Goal: Check status: Check status

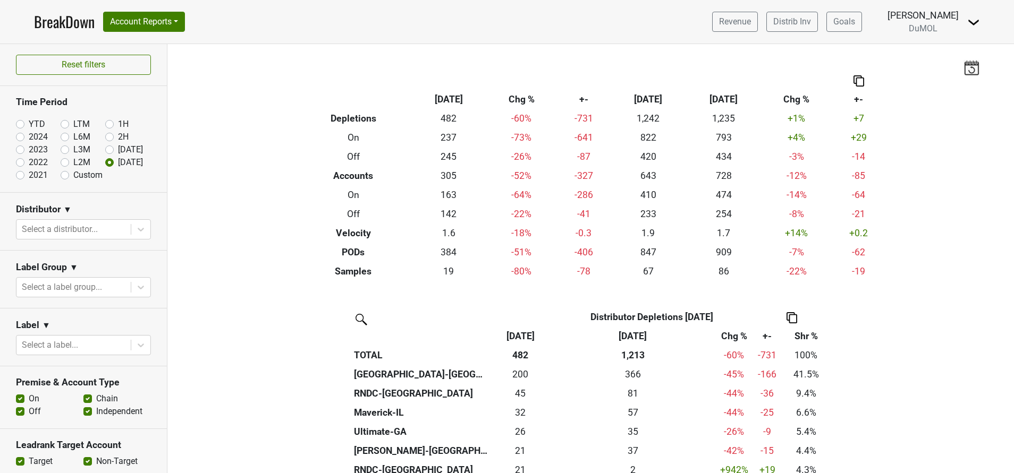
scroll to position [96, 0]
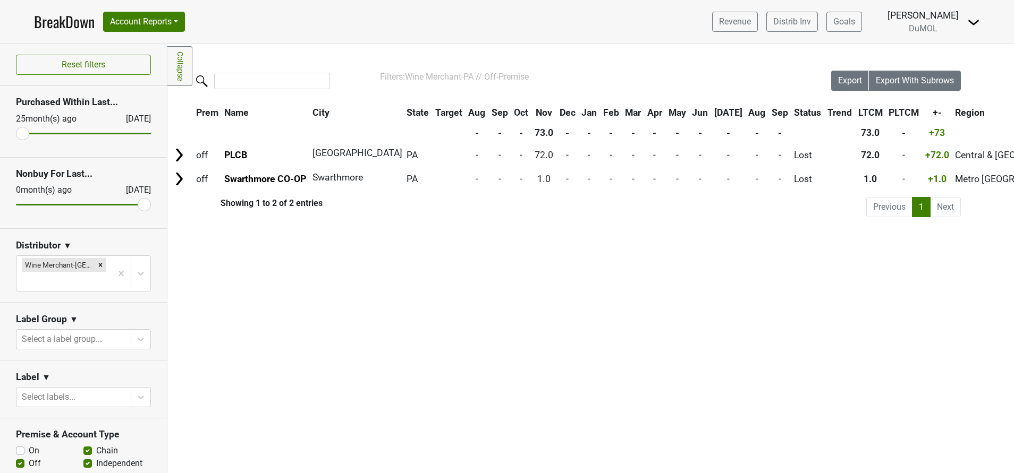
click at [70, 18] on link "BreakDown" at bounding box center [64, 22] width 61 height 22
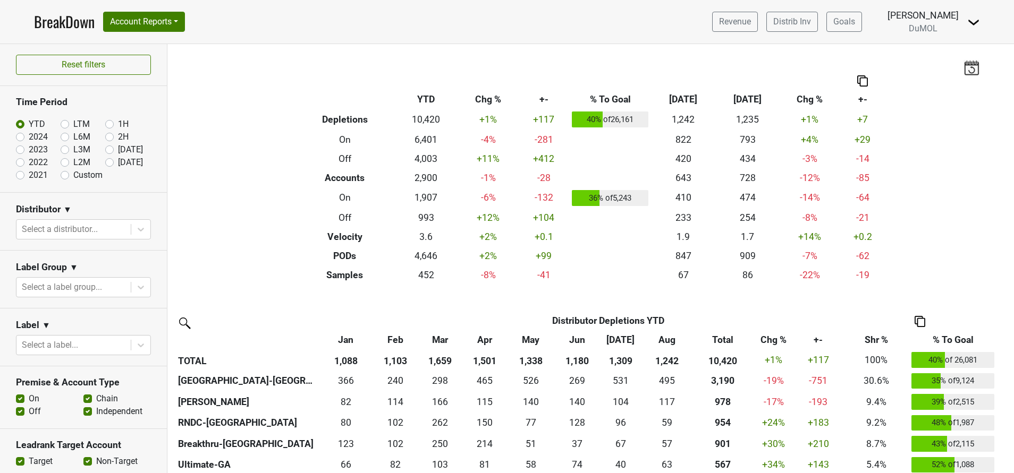
click at [118, 162] on label "[DATE]" at bounding box center [130, 162] width 25 height 13
click at [105, 162] on input "[DATE]" at bounding box center [126, 161] width 43 height 11
radio input "true"
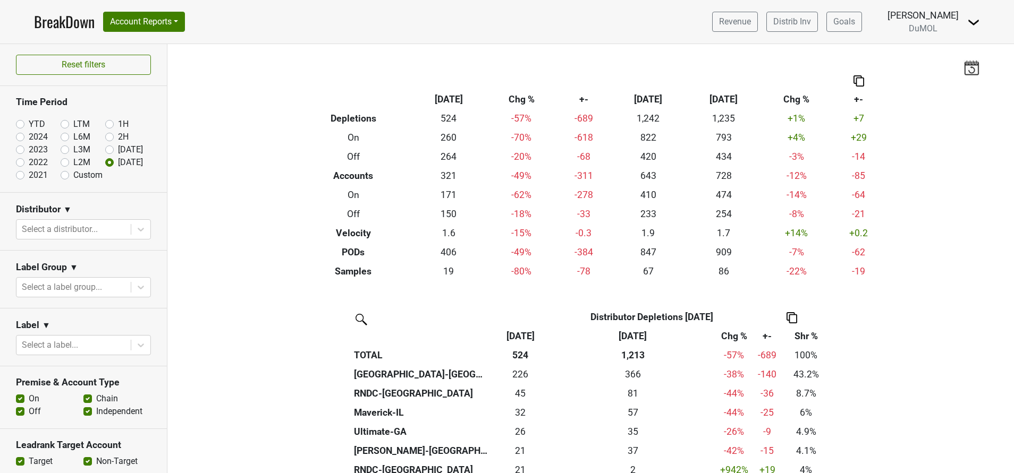
click at [118, 162] on label "[DATE]" at bounding box center [130, 162] width 25 height 13
click at [105, 162] on input "[DATE]" at bounding box center [126, 161] width 43 height 11
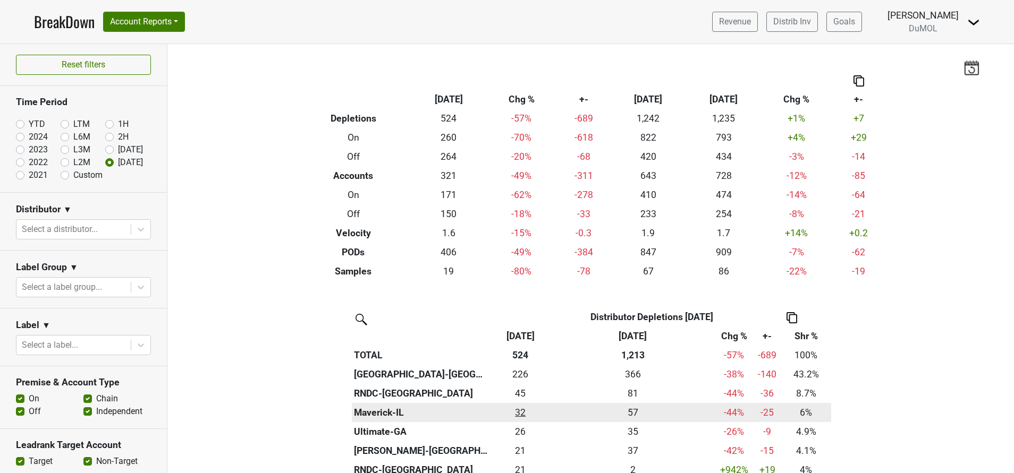
click at [519, 409] on div "31.667 32" at bounding box center [520, 413] width 55 height 14
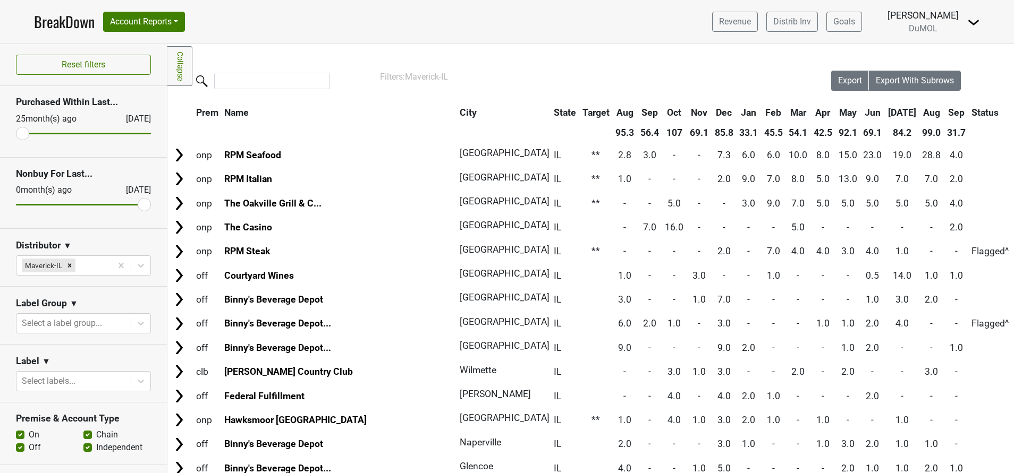
click at [944, 112] on th "Sep" at bounding box center [956, 112] width 24 height 19
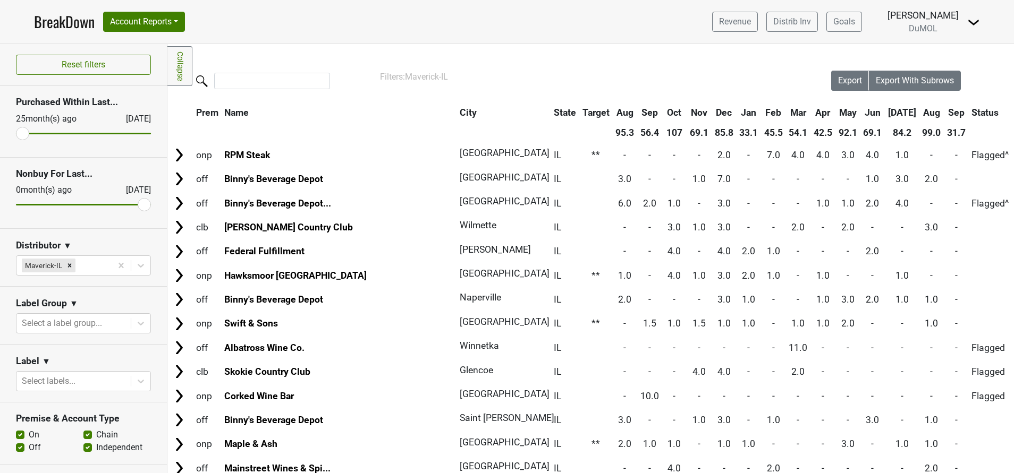
click at [944, 112] on th "Sep" at bounding box center [956, 112] width 24 height 19
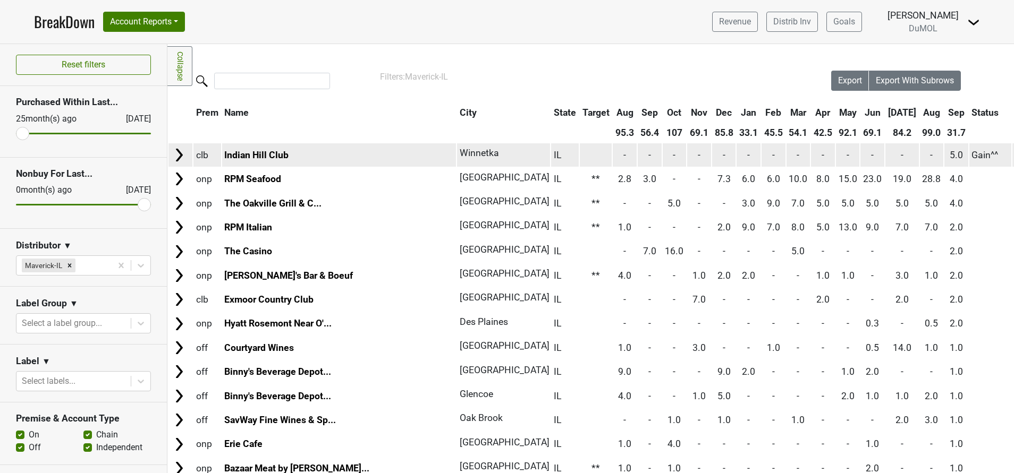
click at [175, 153] on img at bounding box center [179, 155] width 16 height 16
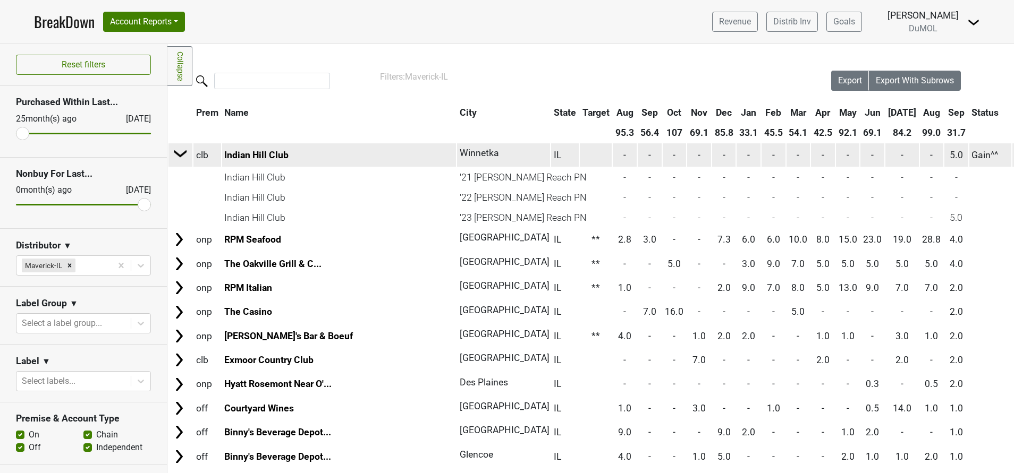
click at [175, 153] on img at bounding box center [181, 154] width 16 height 16
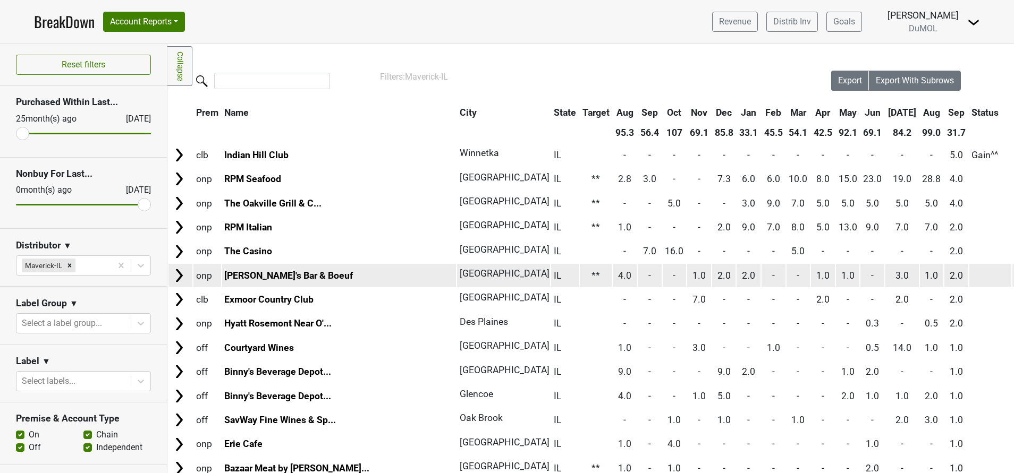
click at [177, 279] on img at bounding box center [179, 276] width 16 height 16
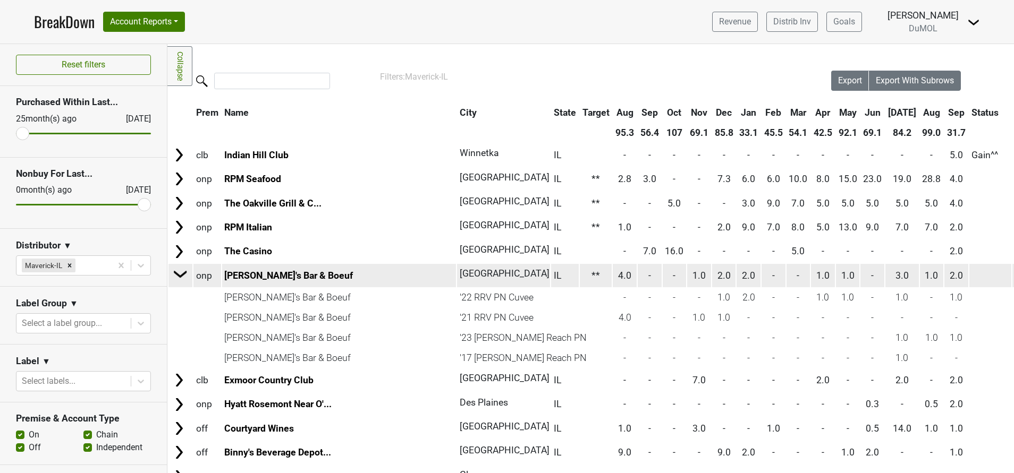
click at [177, 279] on img at bounding box center [181, 274] width 16 height 16
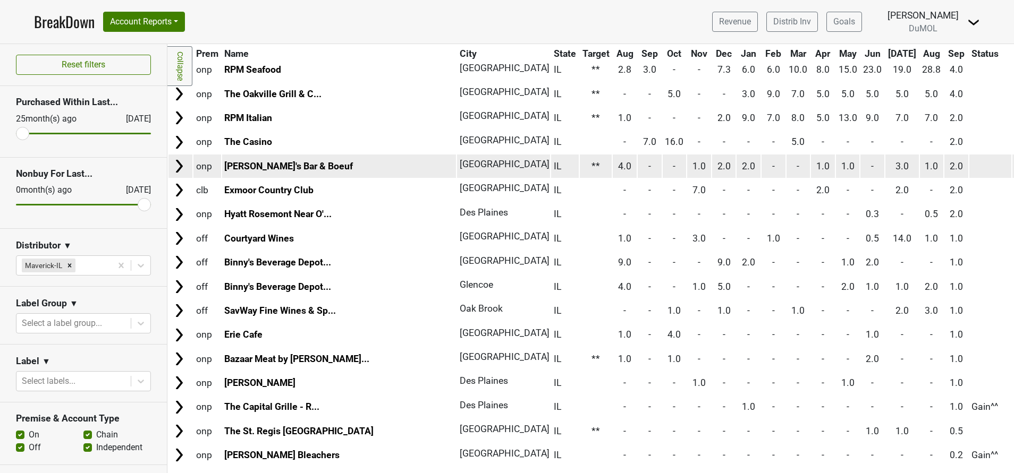
scroll to position [110, 0]
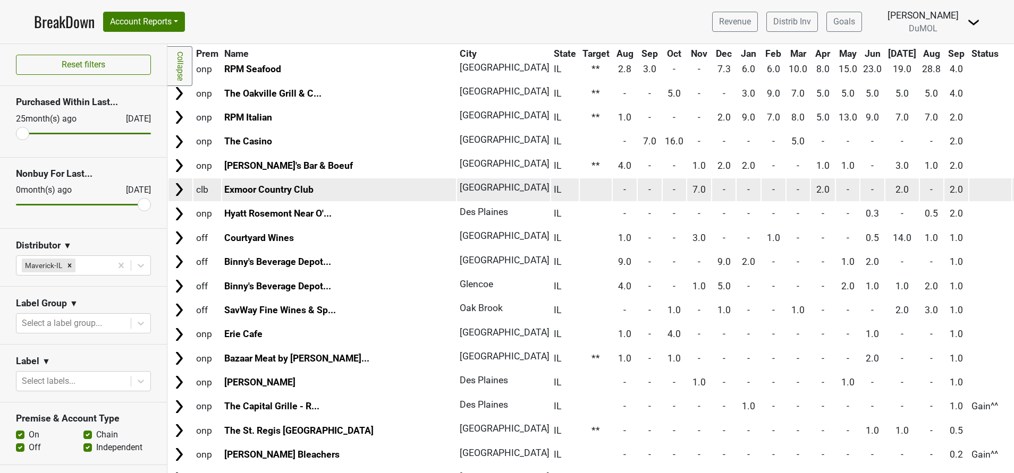
click at [177, 190] on img at bounding box center [179, 190] width 16 height 16
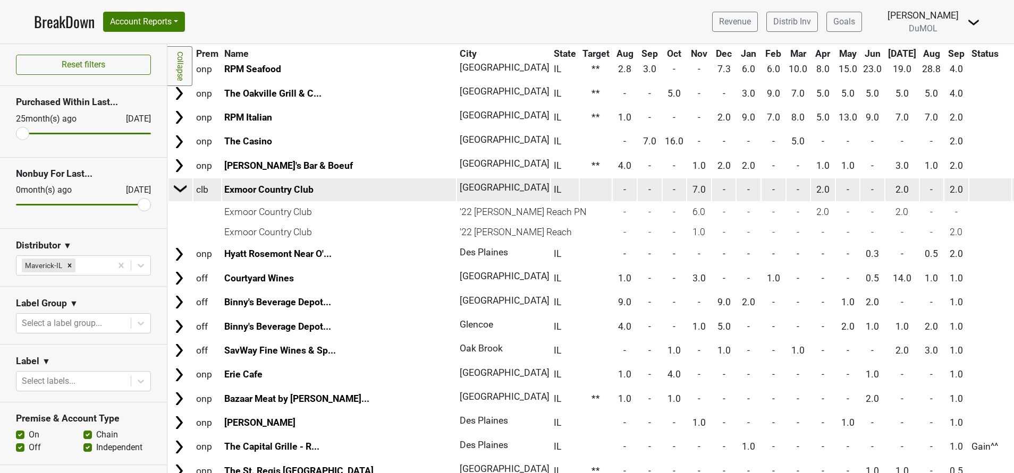
click at [177, 190] on img at bounding box center [181, 189] width 16 height 16
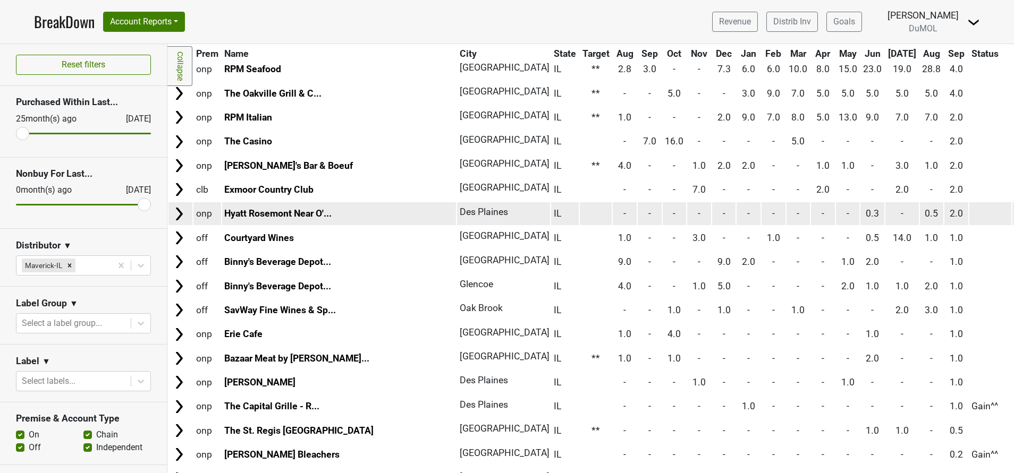
click at [178, 214] on img at bounding box center [179, 214] width 16 height 16
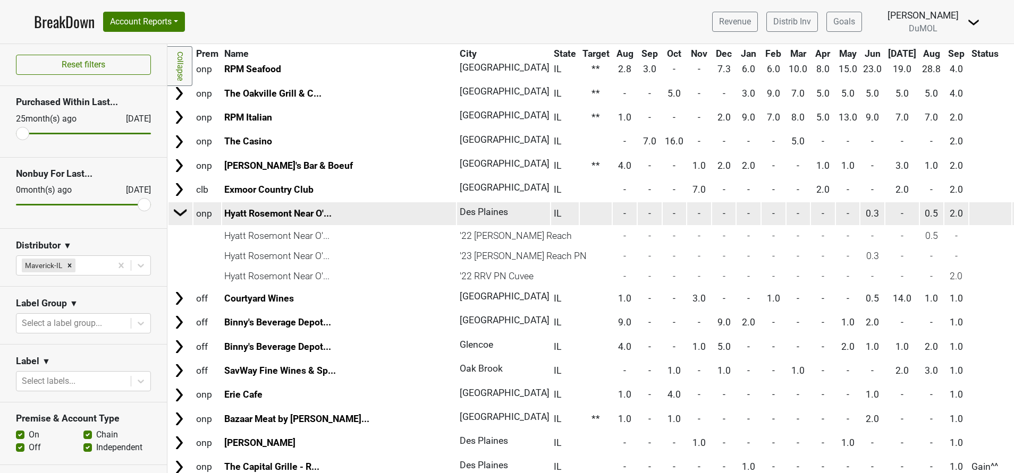
click at [178, 214] on img at bounding box center [181, 213] width 16 height 16
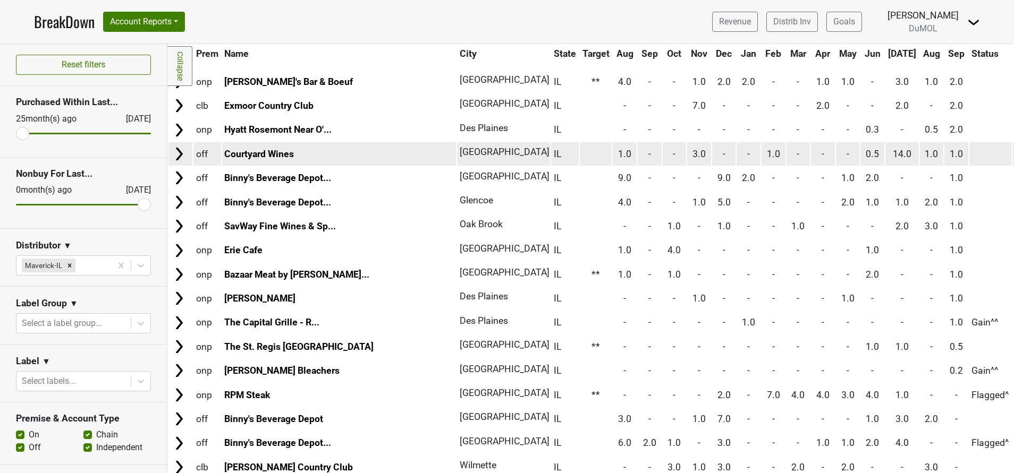
scroll to position [197, 0]
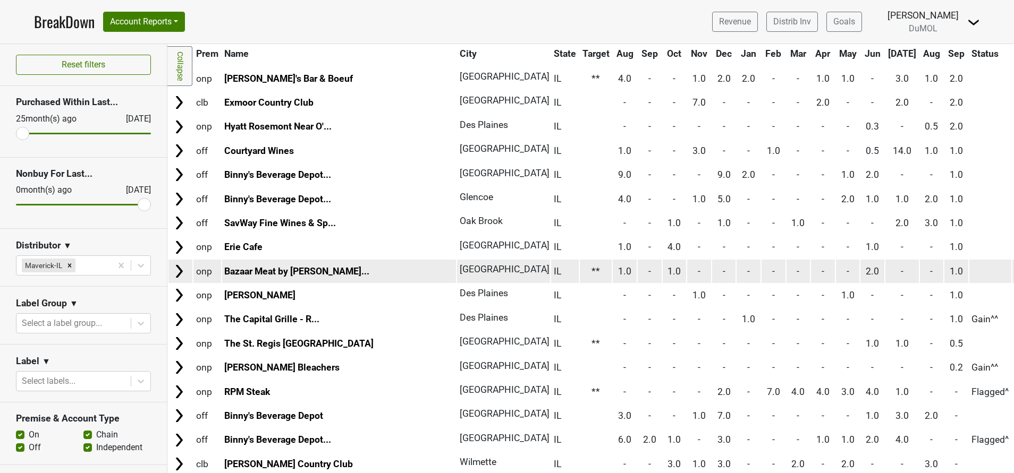
click at [171, 268] on img at bounding box center [179, 272] width 16 height 16
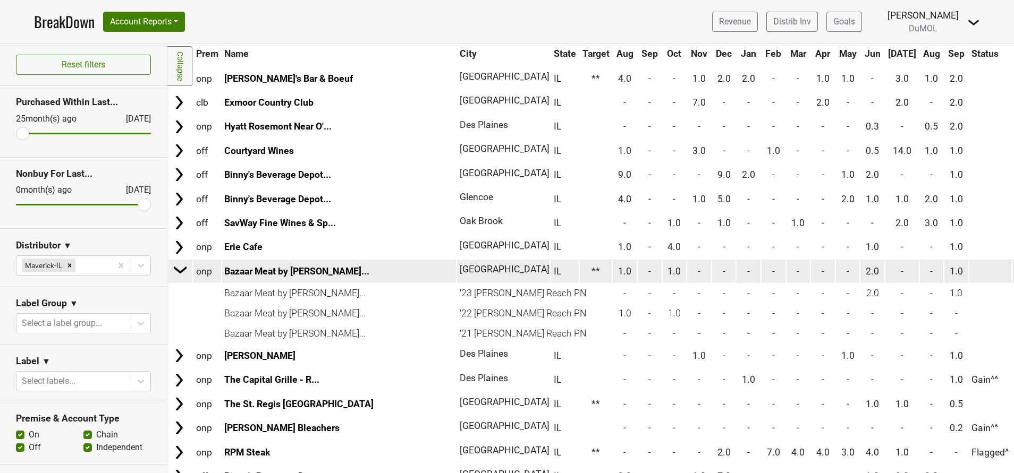
click at [171, 268] on td at bounding box center [180, 271] width 23 height 24
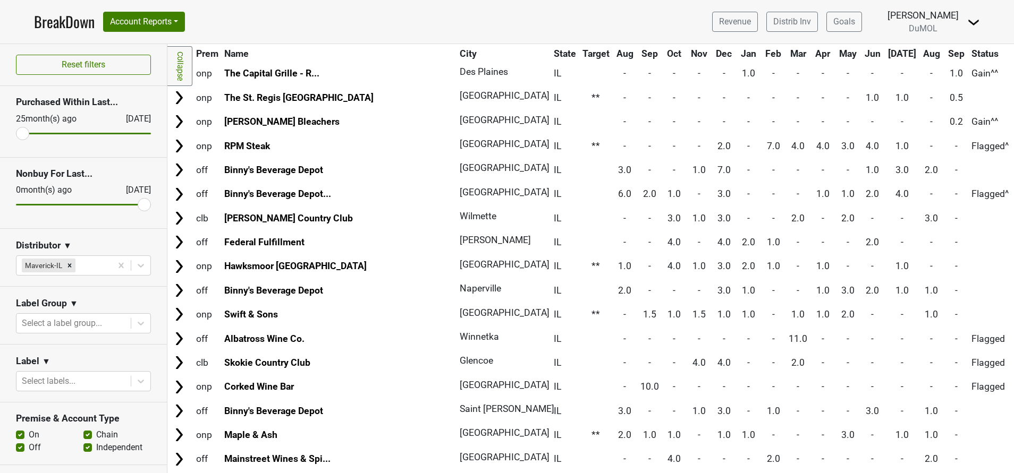
scroll to position [467, 0]
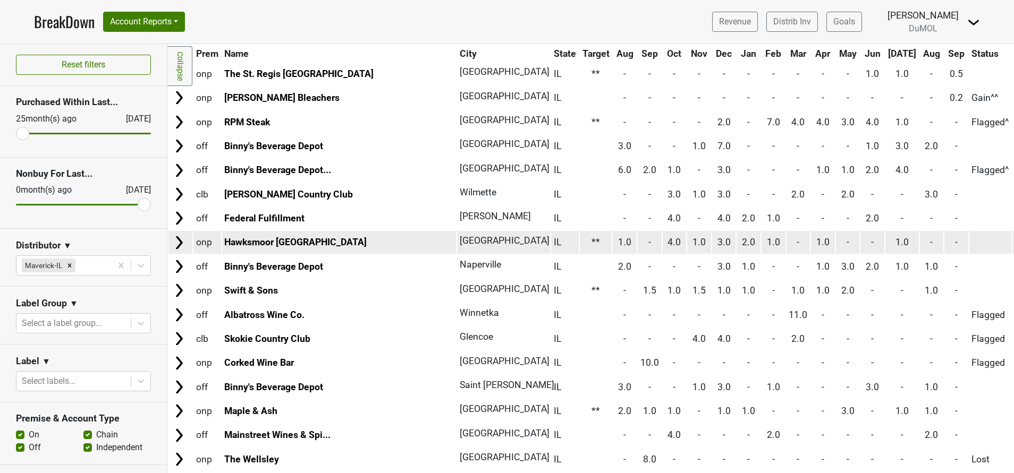
click at [175, 240] on img at bounding box center [179, 243] width 16 height 16
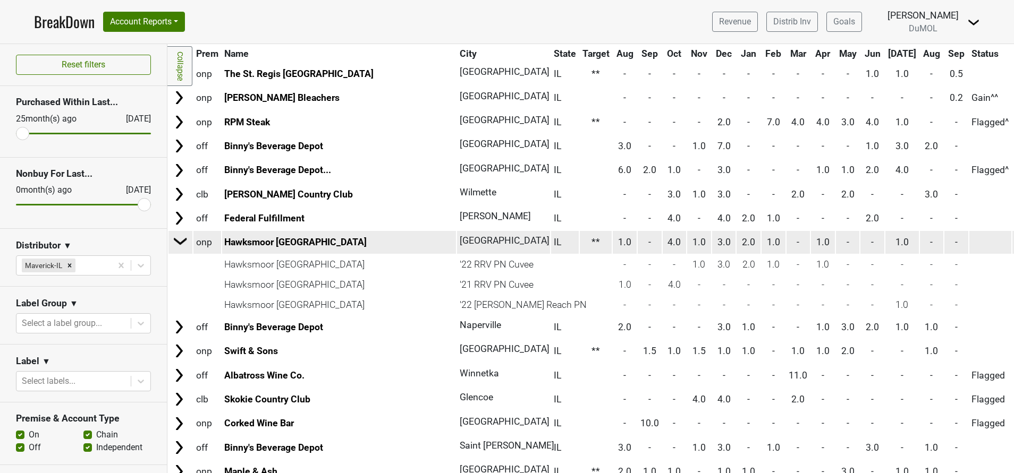
click at [175, 240] on img at bounding box center [181, 241] width 16 height 16
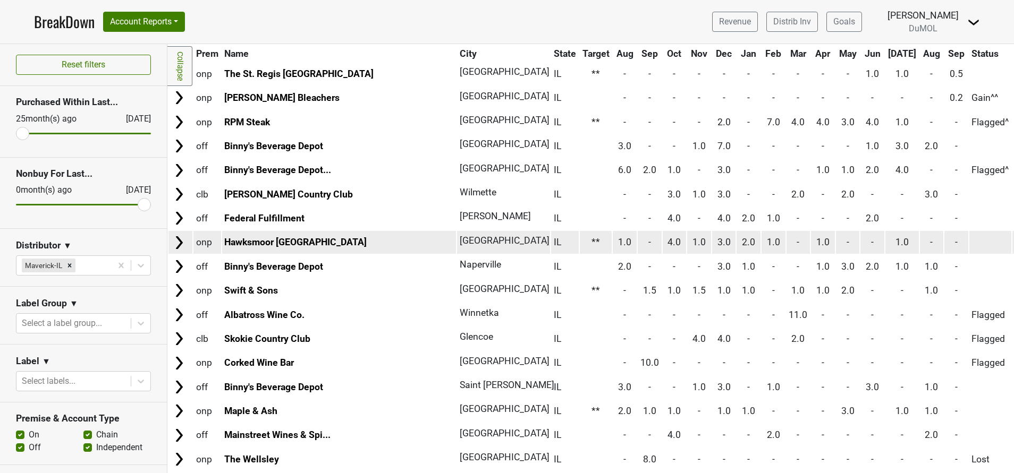
scroll to position [552, 0]
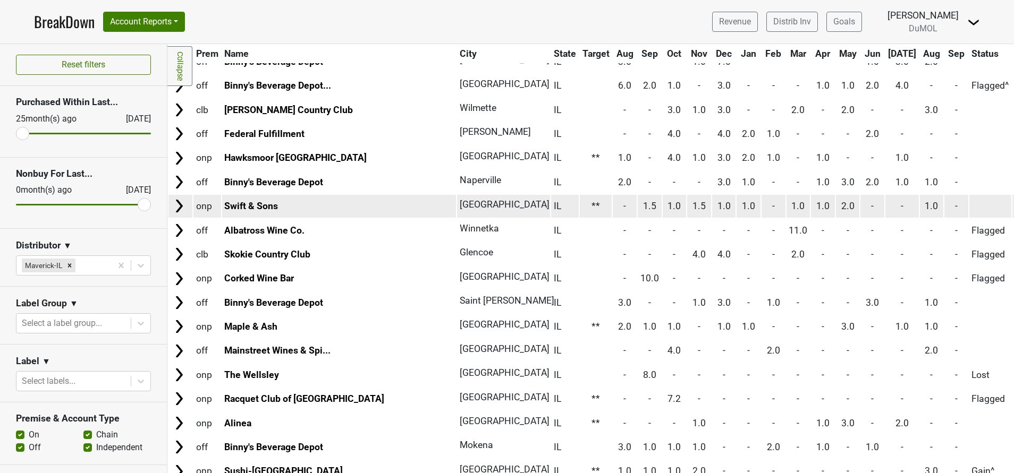
click at [178, 205] on img at bounding box center [179, 206] width 16 height 16
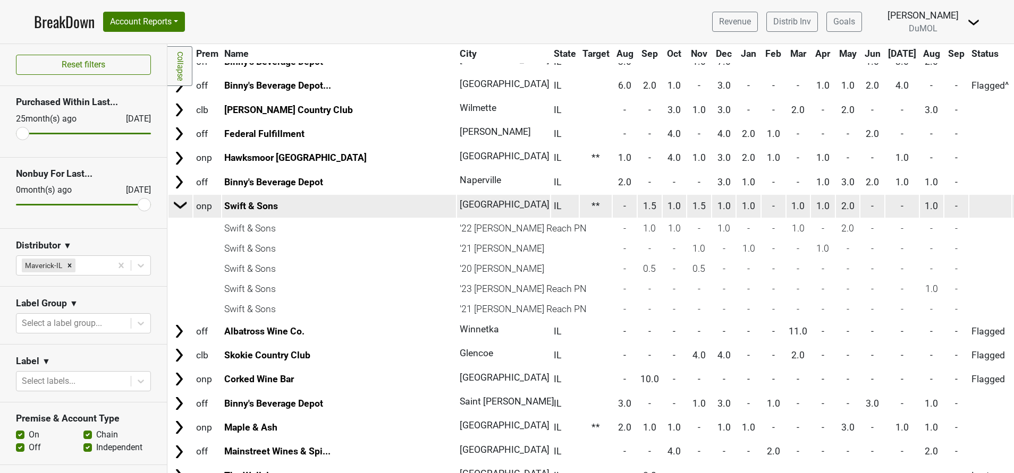
click at [178, 205] on img at bounding box center [181, 205] width 16 height 16
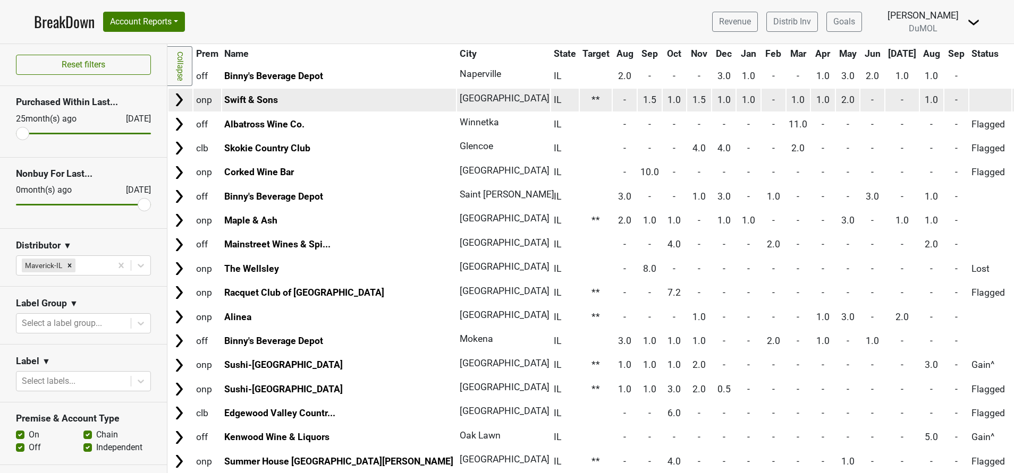
scroll to position [668, 0]
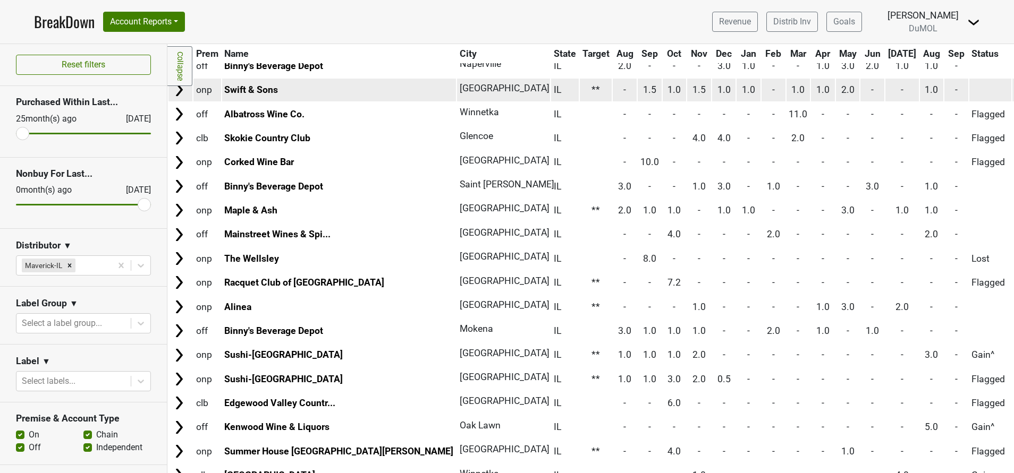
click at [178, 205] on img at bounding box center [179, 210] width 16 height 16
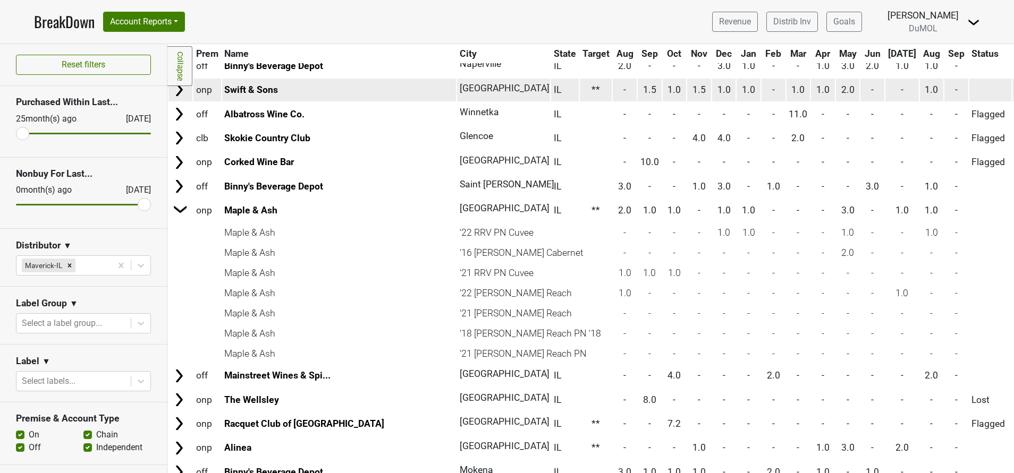
click at [178, 205] on img at bounding box center [181, 209] width 16 height 16
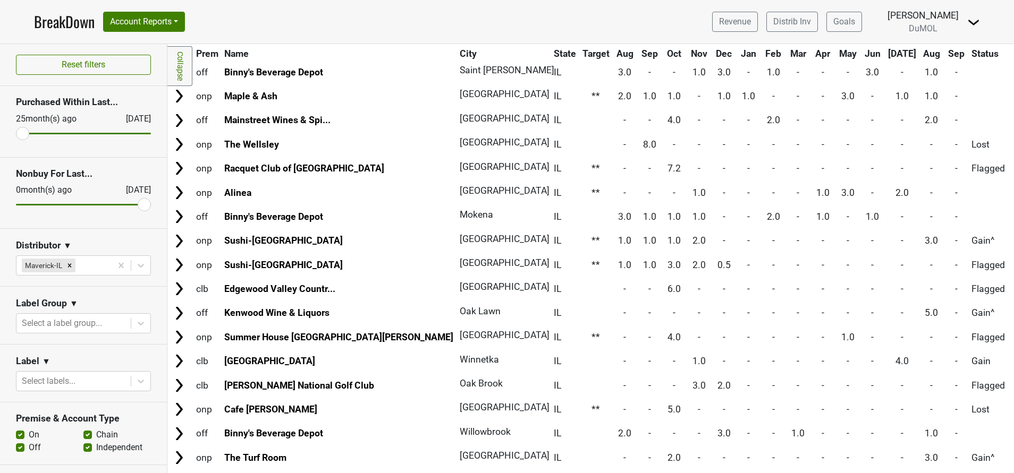
scroll to position [784, 0]
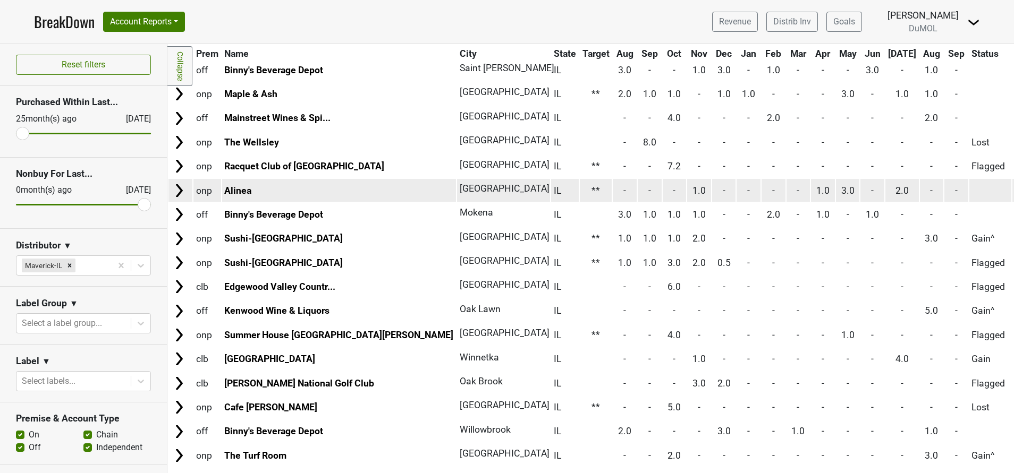
click at [175, 185] on img at bounding box center [179, 191] width 16 height 16
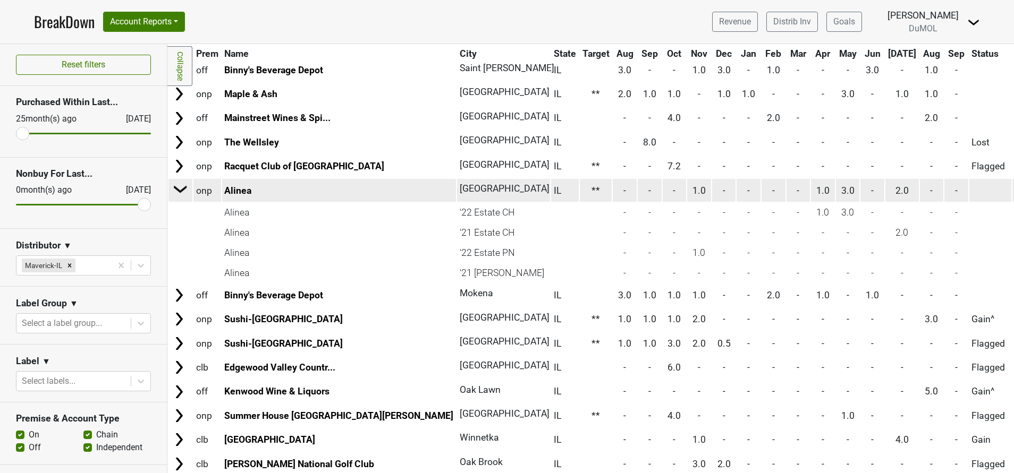
click at [175, 185] on img at bounding box center [181, 189] width 16 height 16
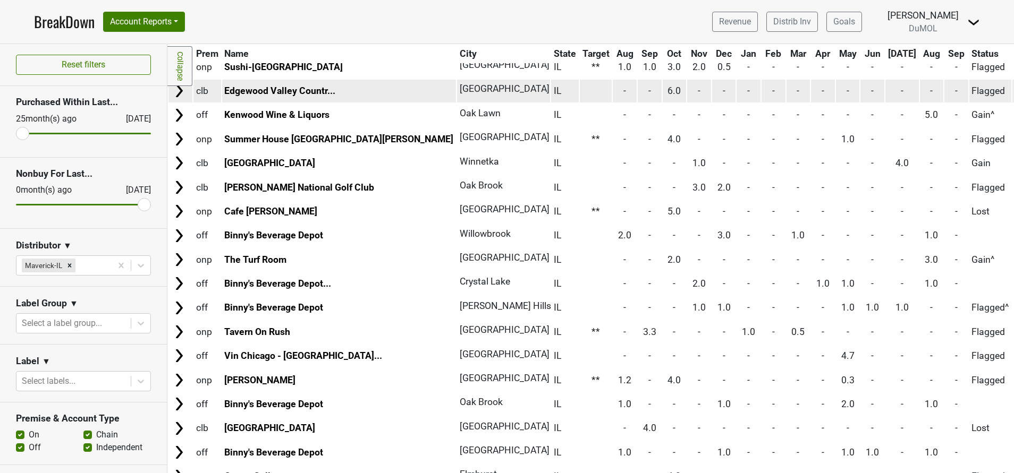
scroll to position [981, 0]
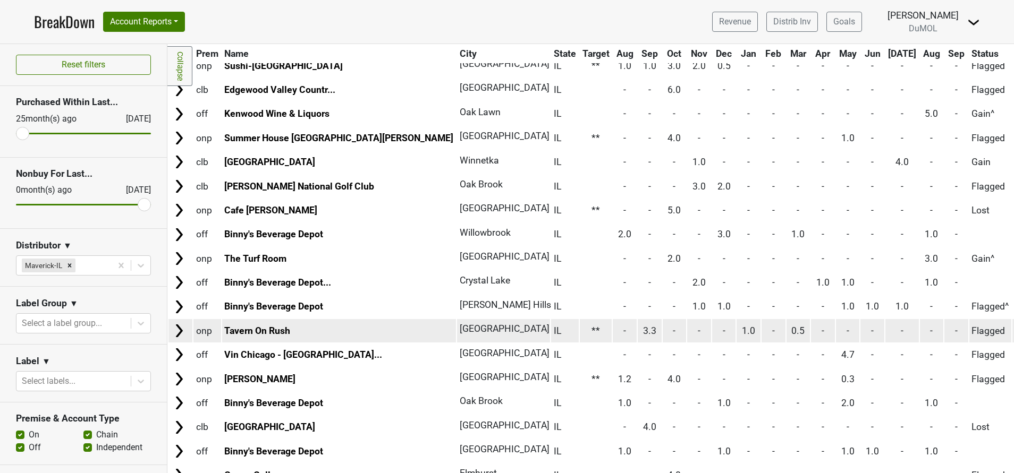
click at [181, 331] on img at bounding box center [179, 331] width 16 height 16
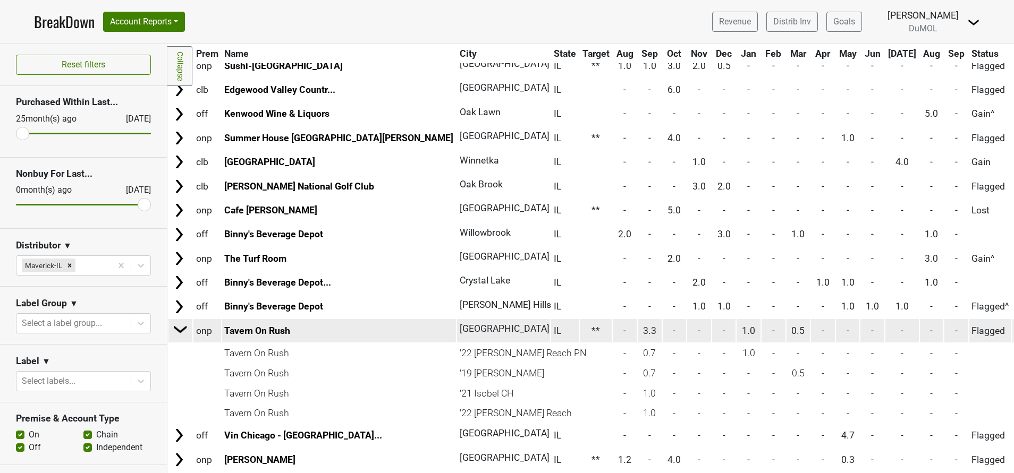
click at [181, 331] on img at bounding box center [181, 329] width 16 height 16
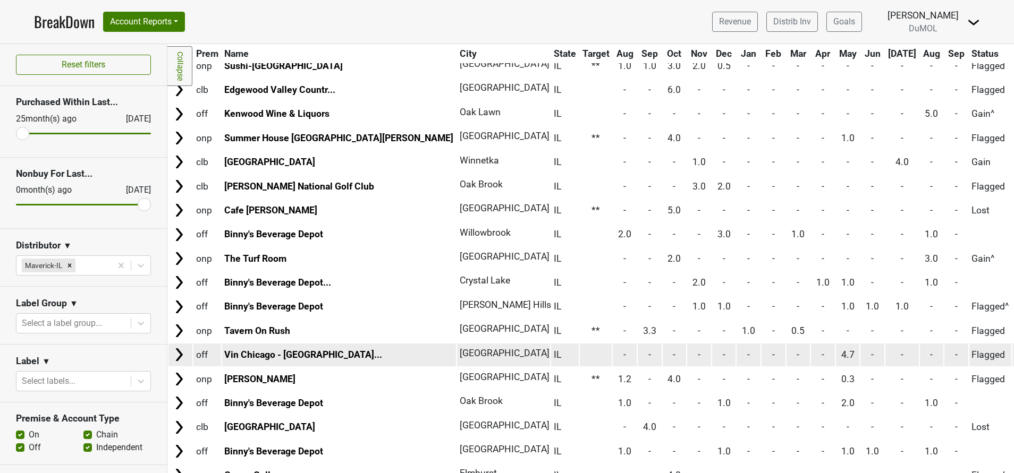
click at [176, 356] on img at bounding box center [179, 355] width 16 height 16
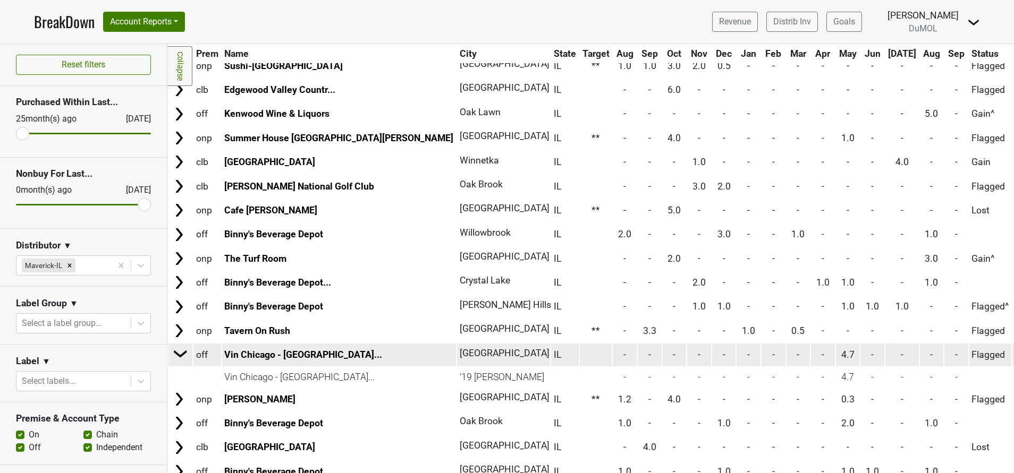
click at [176, 356] on img at bounding box center [181, 354] width 16 height 16
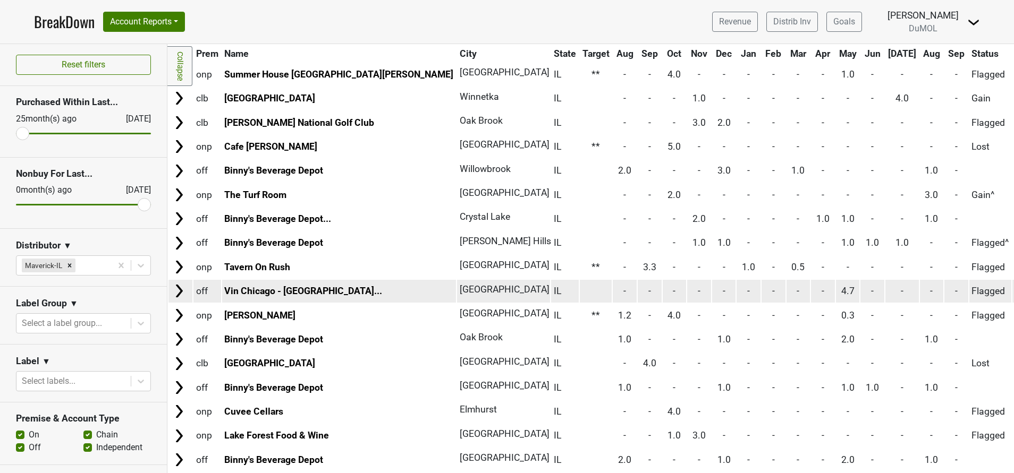
scroll to position [830, 0]
